Goal: Transaction & Acquisition: Purchase product/service

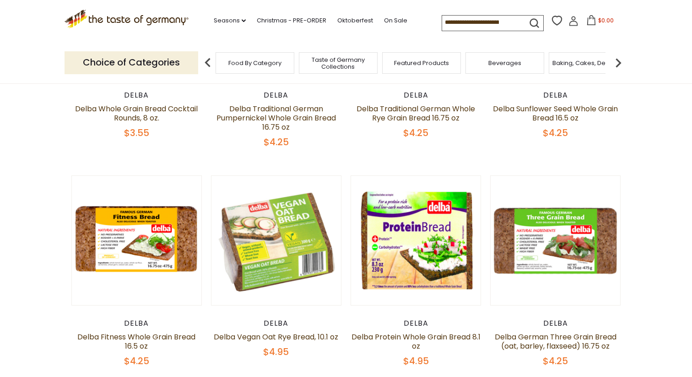
scroll to position [107, 0]
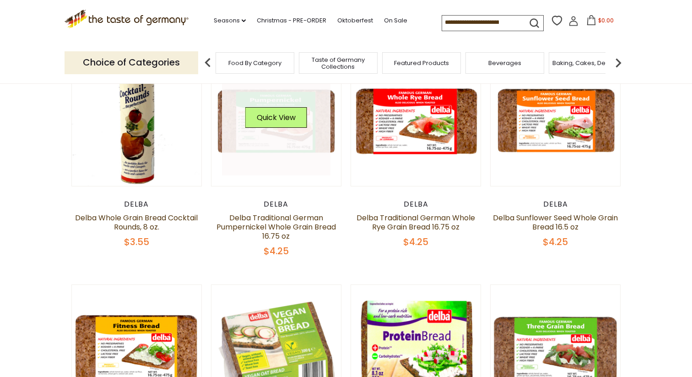
click at [299, 133] on div "Quick View" at bounding box center [276, 120] width 62 height 27
click at [278, 122] on button "Quick View" at bounding box center [276, 117] width 62 height 21
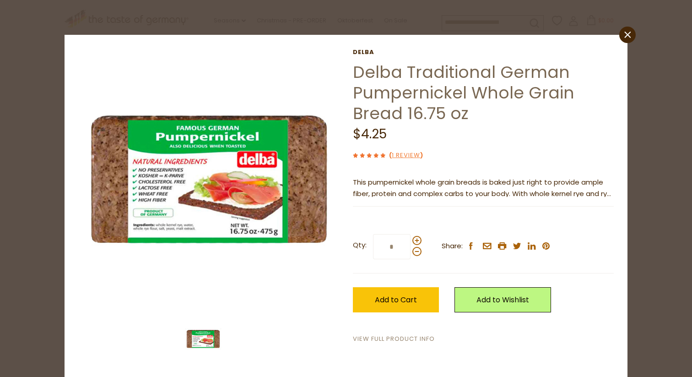
click at [386, 336] on link "View Full Product Info" at bounding box center [394, 339] width 82 height 10
